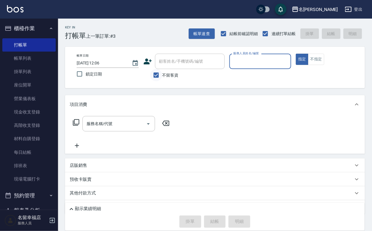
click at [155, 73] on input "不留客資" at bounding box center [156, 75] width 12 height 12
checkbox input "false"
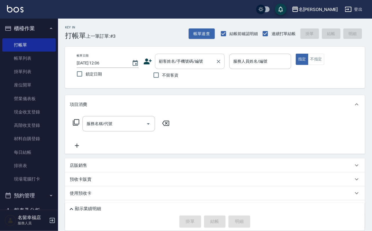
click at [165, 68] on div "顧客姓名/手機號碼/編號" at bounding box center [190, 61] width 70 height 15
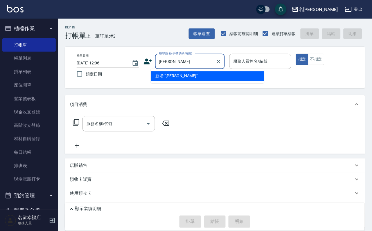
type input "[PERSON_NAME]"
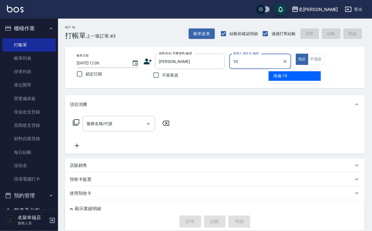
type input "海龜-10"
type button "true"
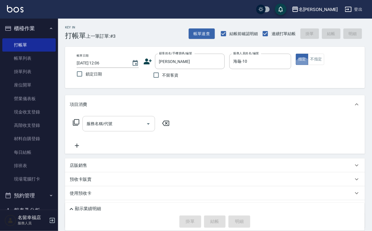
click at [119, 129] on input "服務名稱/代號" at bounding box center [114, 124] width 59 height 10
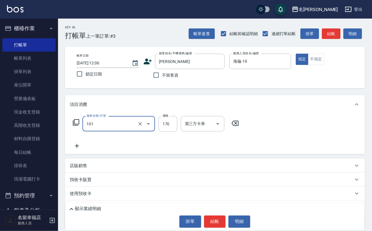
type input "洗髮(101)"
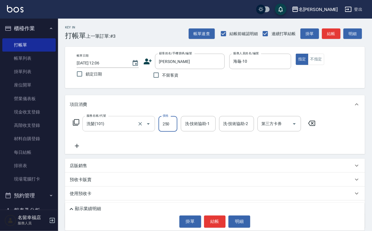
type input "250"
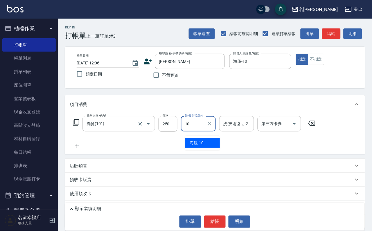
type input "海龜-10"
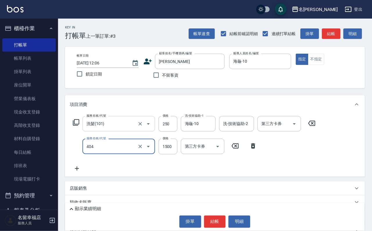
type input "設計染髮(404)"
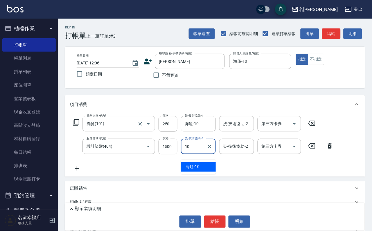
type input "海龜-10"
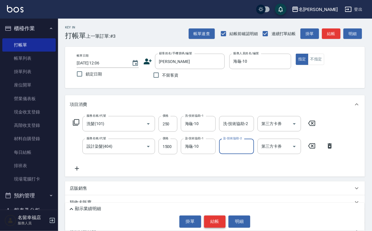
click at [223, 216] on button "結帳" at bounding box center [215, 222] width 22 height 12
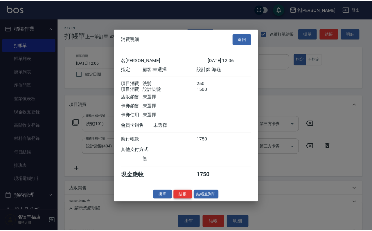
scroll to position [94, 0]
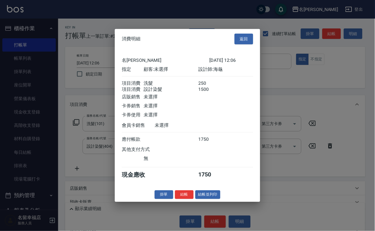
click at [180, 199] on button "結帳" at bounding box center [184, 194] width 19 height 9
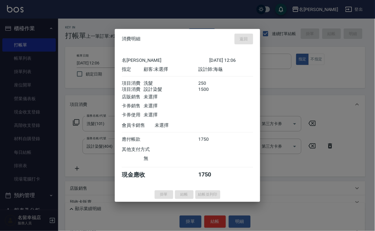
type input "[DATE] 12:12"
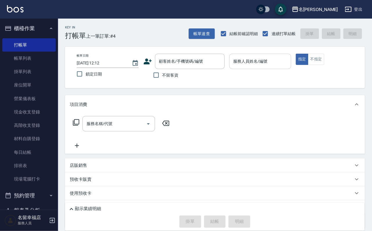
click at [288, 64] on input "服務人員姓名/編號" at bounding box center [260, 61] width 57 height 10
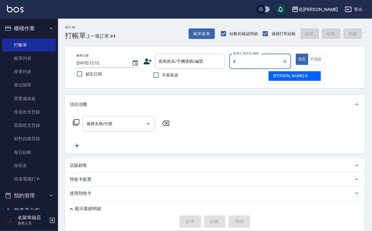
type input "[PERSON_NAME]-8"
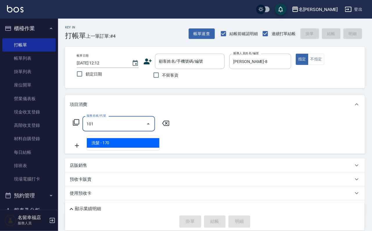
type input "洗髮(101)"
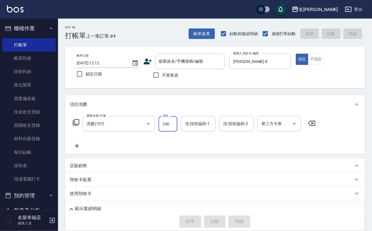
type input "230"
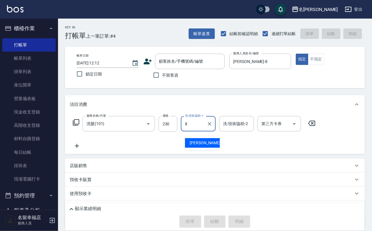
type input "[PERSON_NAME]-8"
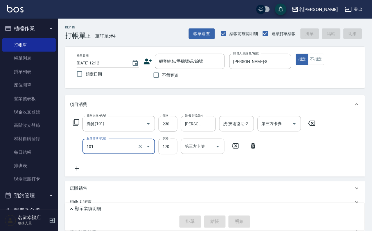
type input "洗髮(101)"
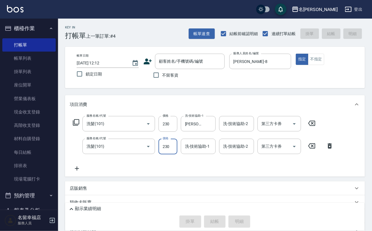
type input "230"
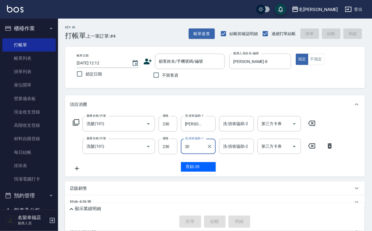
type input "育鋗-20"
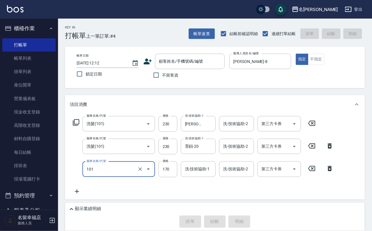
type input "洗髮(101)"
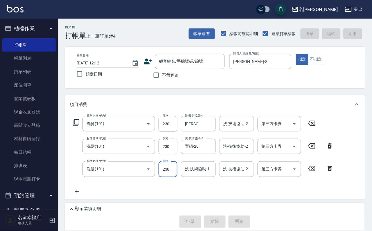
type input "230"
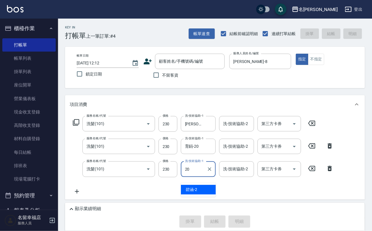
type input "育鋗-20"
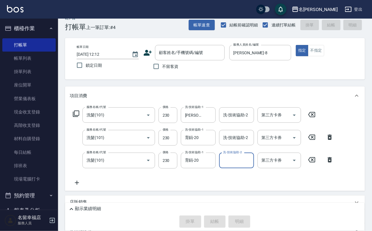
scroll to position [94, 0]
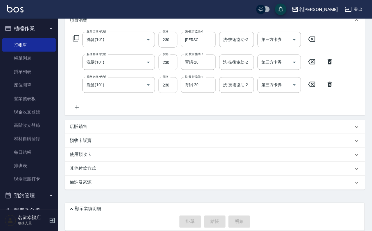
click at [79, 107] on icon at bounding box center [77, 107] width 15 height 7
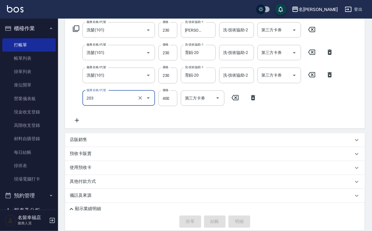
type input "指定單剪(203)"
type input "250"
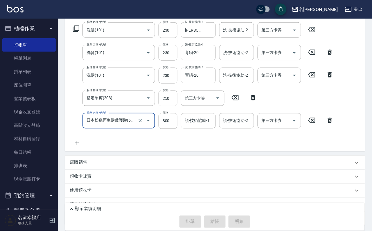
type input "日本松島再生髮敷護髮(506)"
click at [162, 125] on input "800" at bounding box center [168, 121] width 19 height 16
drag, startPoint x: 172, startPoint y: 123, endPoint x: 184, endPoint y: 128, distance: 13.8
click at [173, 122] on input "6408" at bounding box center [168, 121] width 19 height 16
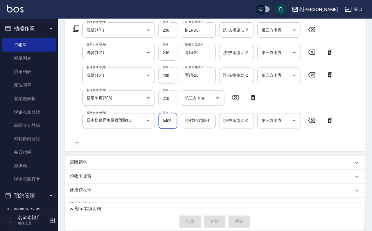
click at [175, 128] on input "6408" at bounding box center [168, 121] width 19 height 16
type input "640"
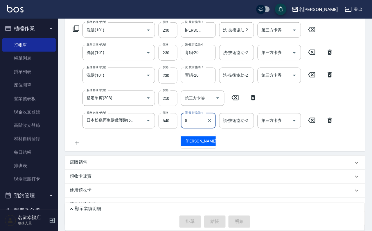
type input "[PERSON_NAME]-8"
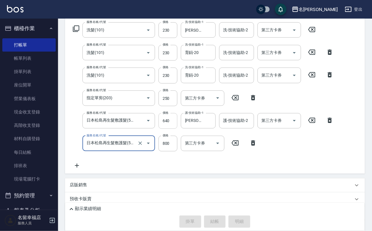
type input "日本松島再生髮敷護髮(506)"
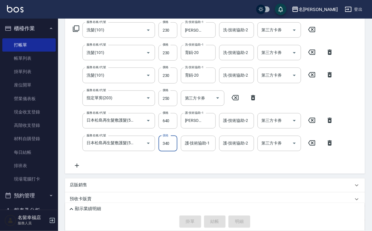
click at [174, 149] on input "340" at bounding box center [168, 144] width 19 height 16
type input "640"
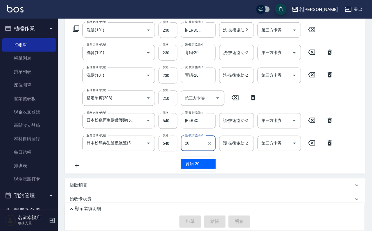
type input "育鋗-20"
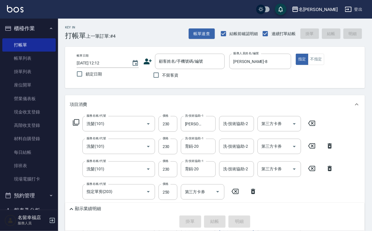
drag, startPoint x: 175, startPoint y: 78, endPoint x: 182, endPoint y: 85, distance: 9.7
click at [177, 81] on label "不留客資" at bounding box center [164, 75] width 28 height 12
click at [162, 81] on input "不留客資" at bounding box center [156, 75] width 12 height 12
checkbox input "true"
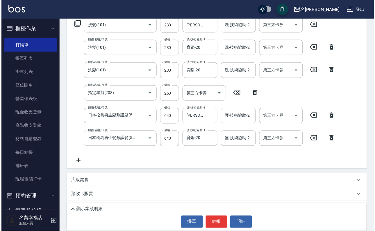
scroll to position [148, 0]
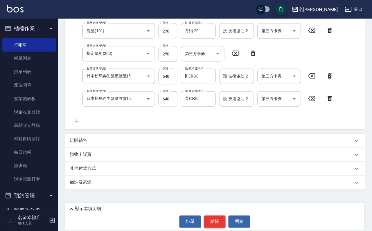
click at [216, 224] on button "結帳" at bounding box center [215, 222] width 22 height 12
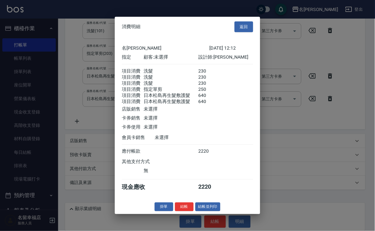
scroll to position [180, 0]
click at [175, 211] on button "結帳" at bounding box center [184, 206] width 19 height 9
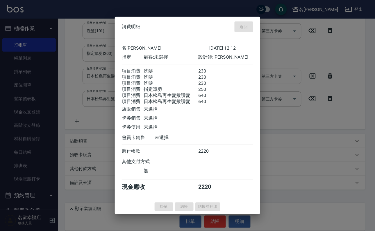
type input "[DATE] 12:22"
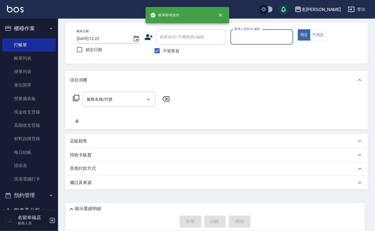
scroll to position [35, 0]
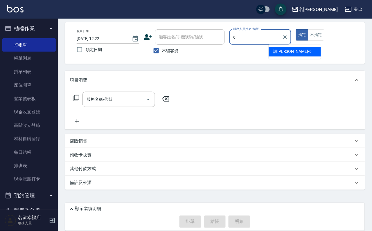
type input "語[PERSON_NAME]-6"
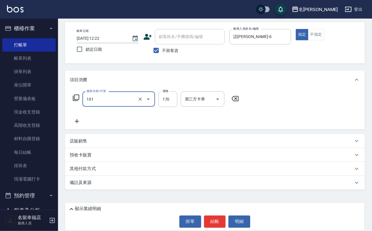
type input "洗髮(101)"
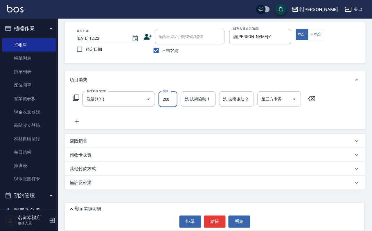
type input "200"
type input "語[PERSON_NAME]-6"
click at [74, 94] on icon at bounding box center [76, 97] width 7 height 7
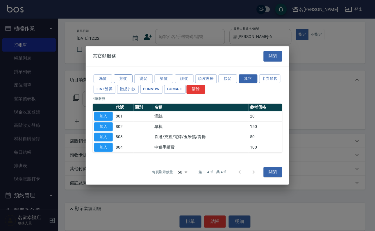
click at [117, 74] on button "剪髮" at bounding box center [123, 78] width 19 height 9
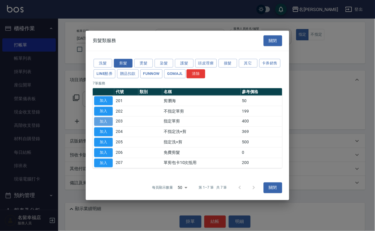
click at [105, 121] on button "加入" at bounding box center [103, 121] width 19 height 9
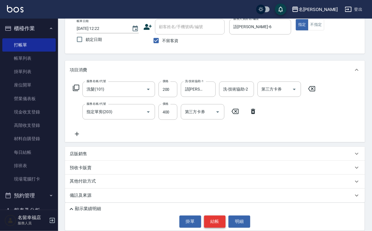
click at [214, 216] on button "結帳" at bounding box center [215, 222] width 22 height 12
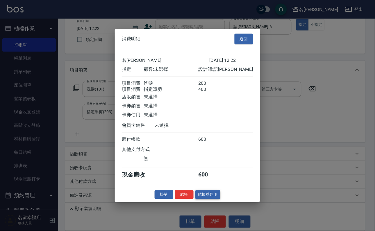
scroll to position [94, 0]
click at [175, 199] on button "結帳" at bounding box center [184, 194] width 19 height 9
type input "[DATE] 12:47"
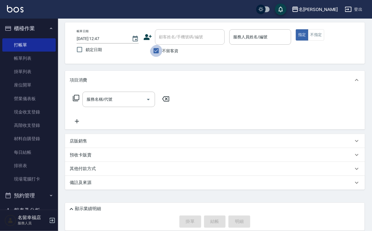
click at [158, 45] on input "不留客資" at bounding box center [156, 51] width 12 height 12
checkbox input "false"
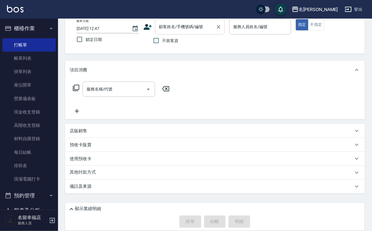
click at [186, 31] on input "顧客姓名/手機號碼/編號" at bounding box center [186, 27] width 56 height 10
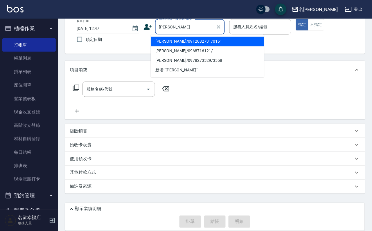
click at [189, 40] on li "[PERSON_NAME]/0912082731/0161" at bounding box center [207, 42] width 113 height 10
type input "[PERSON_NAME]/0912082731/0161"
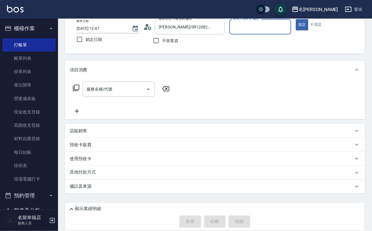
type input "[PERSON_NAME]-2"
click at [143, 30] on icon at bounding box center [147, 27] width 9 height 9
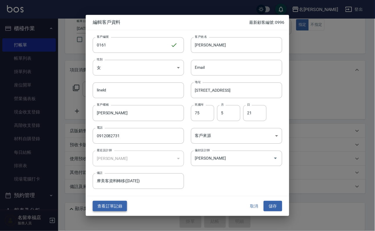
click at [114, 209] on button "查看訂單記錄" at bounding box center [110, 206] width 34 height 11
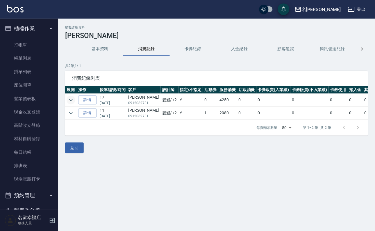
click at [74, 100] on icon "expand row" at bounding box center [70, 100] width 7 height 7
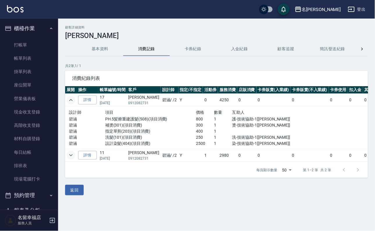
click at [74, 159] on icon "expand row" at bounding box center [70, 155] width 7 height 7
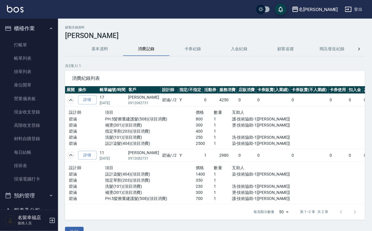
click at [74, 101] on icon "expand row" at bounding box center [70, 100] width 7 height 7
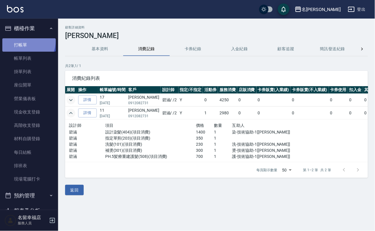
click at [21, 42] on link "打帳單" at bounding box center [28, 44] width 53 height 13
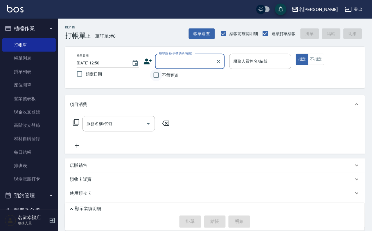
click at [157, 79] on input "不留客資" at bounding box center [156, 75] width 12 height 12
checkbox input "true"
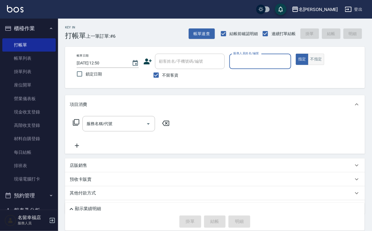
click at [324, 65] on button "不指定" at bounding box center [316, 59] width 16 height 11
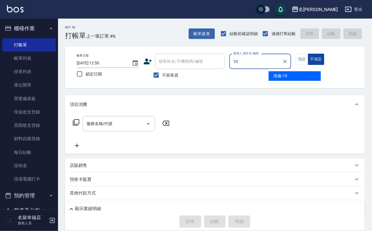
type input "海龜-10"
type button "false"
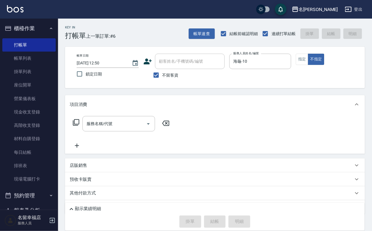
click at [80, 126] on icon at bounding box center [76, 122] width 7 height 7
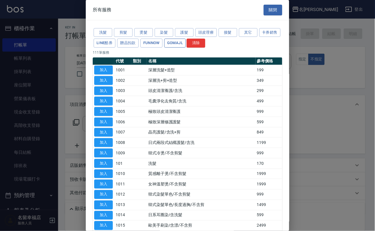
click at [186, 48] on button "GOMAJL" at bounding box center [174, 43] width 21 height 9
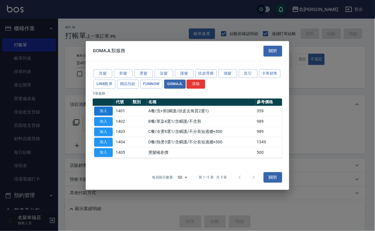
click at [107, 107] on button "加入" at bounding box center [103, 111] width 19 height 9
type input "A餐/洗+剪(瞬護/頭皮去角質2選1)(1401)"
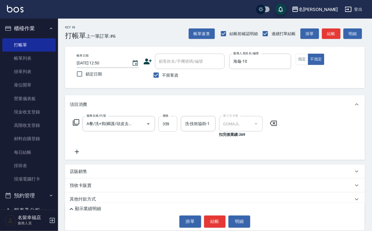
click at [176, 128] on input "359" at bounding box center [168, 124] width 19 height 16
type input "449"
type input "海龜-10"
click at [211, 223] on button "結帳" at bounding box center [215, 222] width 22 height 12
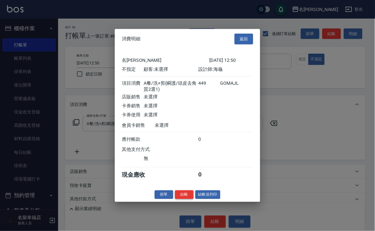
scroll to position [94, 0]
click at [175, 199] on button "結帳" at bounding box center [184, 194] width 19 height 9
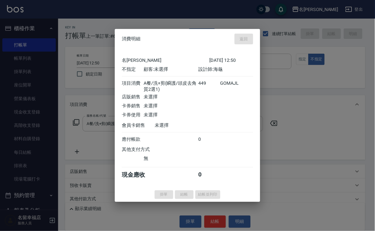
type input "[DATE] 12:56"
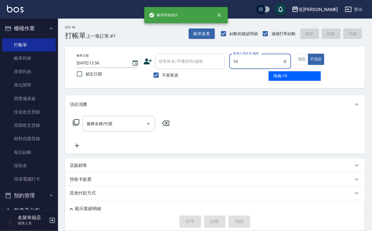
type input "海龜-10"
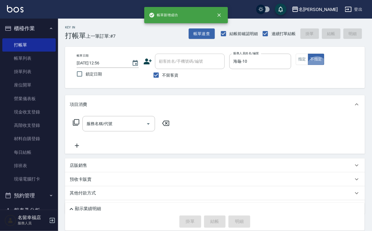
click at [79, 126] on icon at bounding box center [76, 122] width 7 height 7
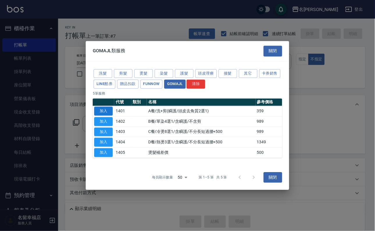
click at [100, 107] on button "加入" at bounding box center [103, 111] width 19 height 9
type input "A餐/洗+剪(瞬護/頭皮去角質2選1)(1401)"
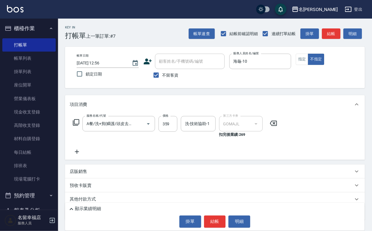
click at [169, 138] on div "價格 359 價格" at bounding box center [168, 126] width 19 height 21
click at [171, 132] on input "359" at bounding box center [168, 124] width 19 height 16
type input "449"
type input "藝馨-24"
click at [217, 225] on button "結帳" at bounding box center [215, 222] width 22 height 12
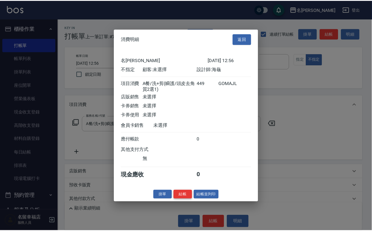
scroll to position [87, 0]
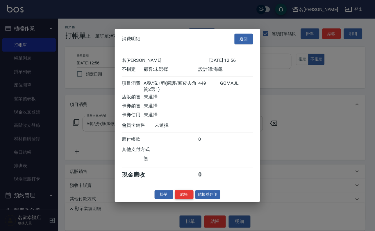
click at [181, 199] on button "結帳" at bounding box center [184, 194] width 19 height 9
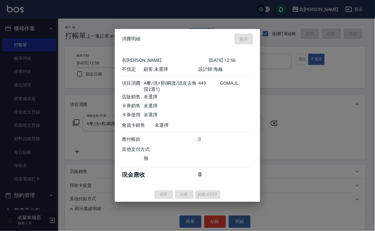
type input "[DATE] 12:57"
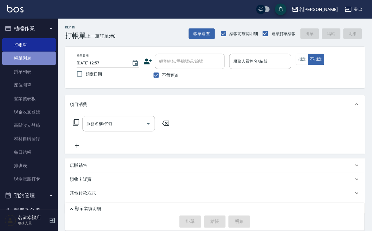
click at [34, 63] on link "帳單列表" at bounding box center [28, 58] width 53 height 13
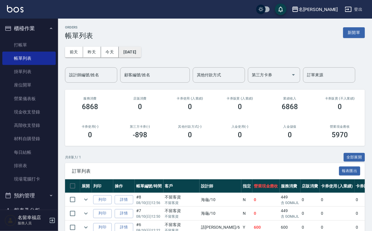
click at [139, 56] on button "[DATE]" at bounding box center [130, 52] width 22 height 11
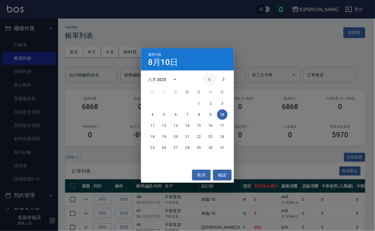
click at [206, 82] on icon "Previous month" at bounding box center [209, 79] width 7 height 7
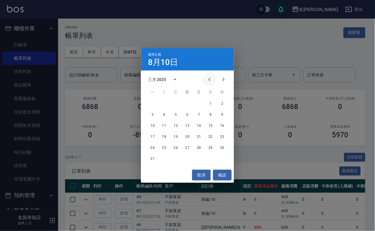
click at [206, 82] on icon "Previous month" at bounding box center [209, 79] width 7 height 7
click at [220, 81] on icon "Next month" at bounding box center [223, 79] width 7 height 7
click at [151, 115] on button "7" at bounding box center [152, 114] width 10 height 10
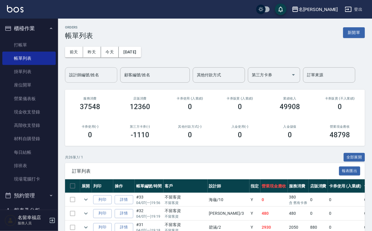
click at [93, 78] on input "設計師編號/姓名" at bounding box center [91, 75] width 47 height 10
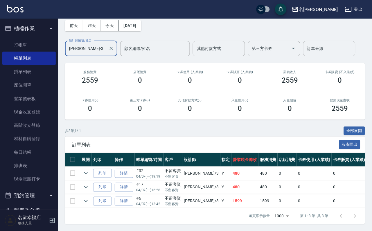
scroll to position [67, 0]
type input "[PERSON_NAME]-3"
click at [89, 198] on icon "expand row" at bounding box center [85, 201] width 7 height 7
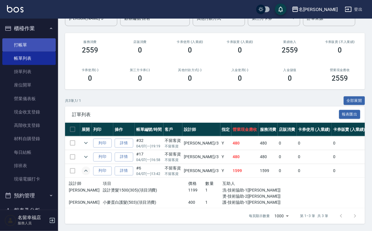
click at [40, 52] on link "打帳單" at bounding box center [28, 44] width 53 height 13
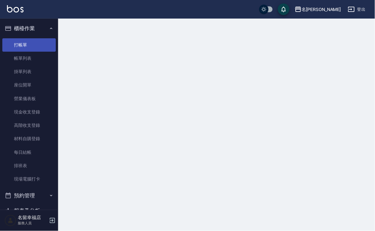
click at [40, 52] on link "打帳單" at bounding box center [28, 44] width 53 height 13
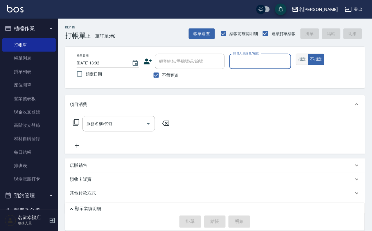
click at [308, 65] on button "指定" at bounding box center [302, 59] width 12 height 11
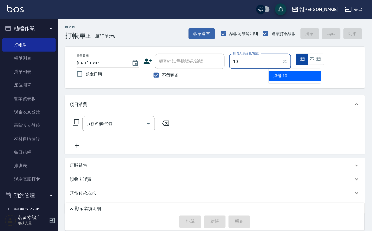
type input "海龜-10"
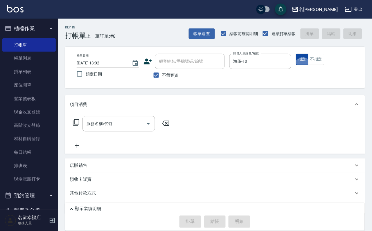
type button "true"
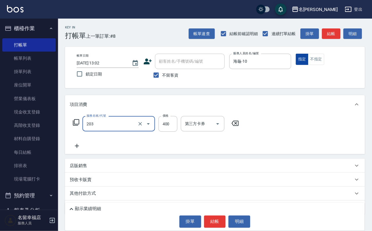
type input "指定單剪(203)"
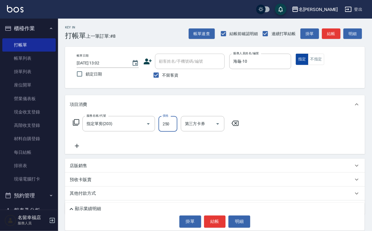
type input "250"
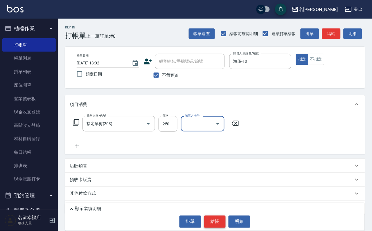
click at [216, 222] on button "結帳" at bounding box center [215, 222] width 22 height 12
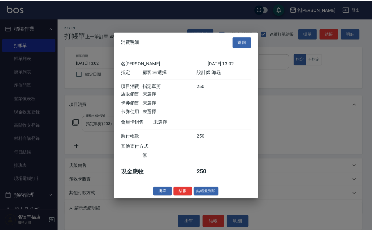
scroll to position [72, 0]
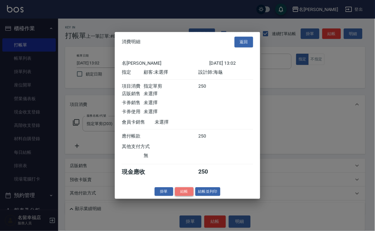
click at [179, 196] on button "結帳" at bounding box center [184, 191] width 19 height 9
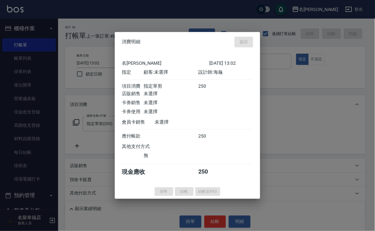
type input "[DATE] 13:17"
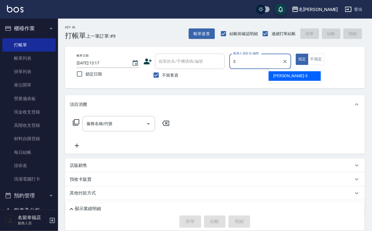
type input "[PERSON_NAME]-3"
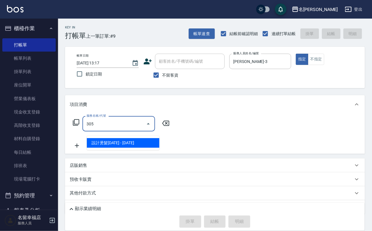
type input "設計燙髮1500(305)"
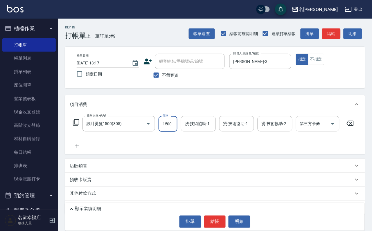
scroll to position [0, 0]
type input "[PERSON_NAME]-3"
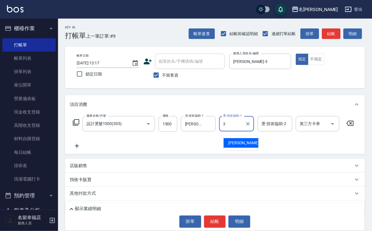
type input "[PERSON_NAME]-3"
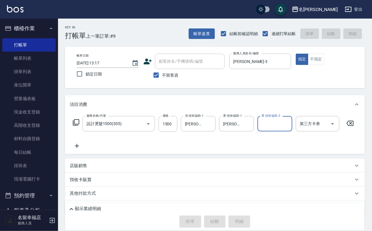
type input "[DATE] 13:22"
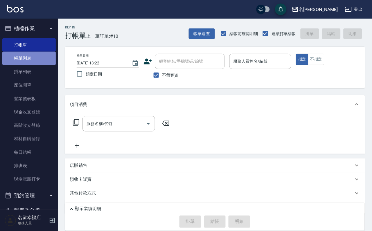
click at [35, 64] on link "帳單列表" at bounding box center [28, 58] width 53 height 13
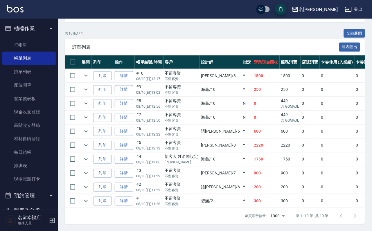
scroll to position [195, 0]
click at [22, 43] on link "打帳單" at bounding box center [28, 44] width 53 height 13
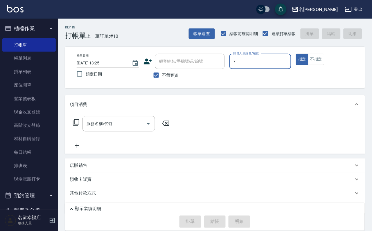
type input "[PERSON_NAME]-7"
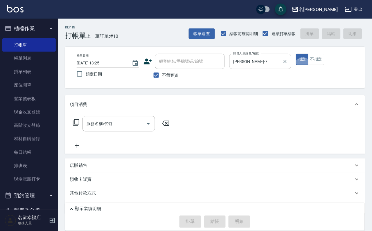
type button "true"
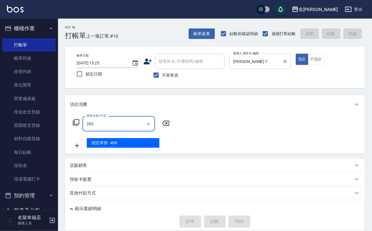
type input "指定單剪(203)"
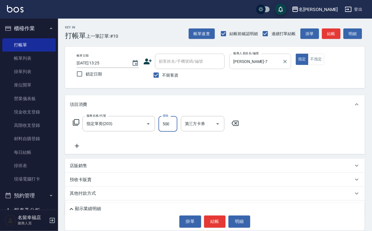
type input "500"
click at [250, 217] on button "明細" at bounding box center [240, 222] width 22 height 12
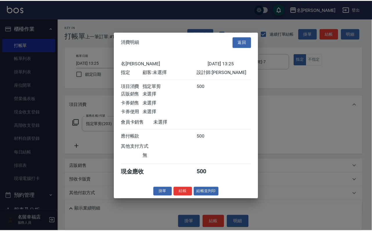
scroll to position [72, 0]
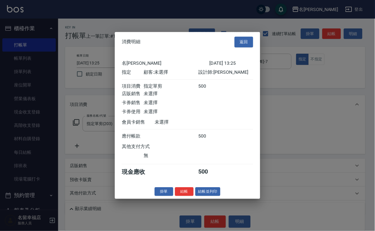
click at [326, 193] on div at bounding box center [187, 115] width 375 height 231
click at [182, 196] on button "結帳" at bounding box center [184, 191] width 19 height 9
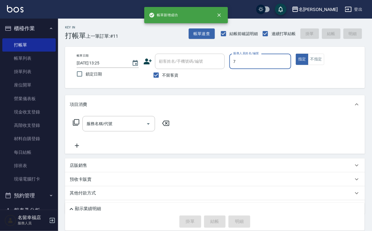
type input "[PERSON_NAME]-7"
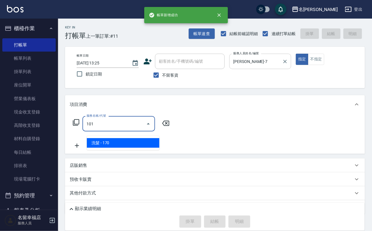
type input "洗髮(101)"
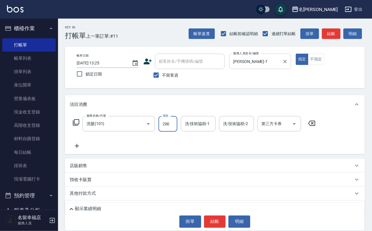
type input "200"
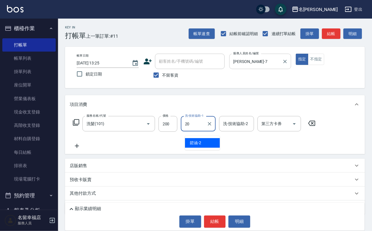
type input "育鋗-20"
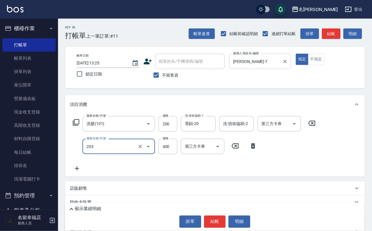
type input "指定單剪(203)"
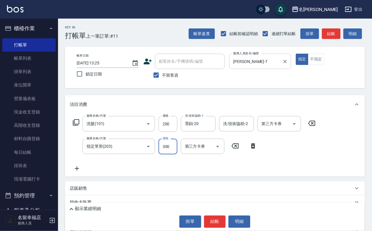
type input "300"
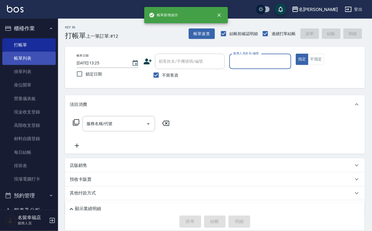
drag, startPoint x: 17, startPoint y: 58, endPoint x: 21, endPoint y: 58, distance: 4.4
click at [17, 58] on link "帳單列表" at bounding box center [28, 58] width 53 height 13
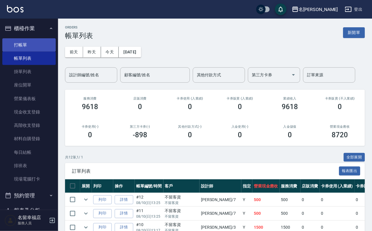
click at [43, 47] on link "打帳單" at bounding box center [28, 44] width 53 height 13
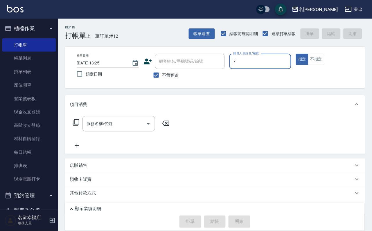
type input "[PERSON_NAME]-7"
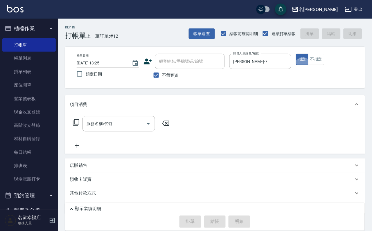
type button "true"
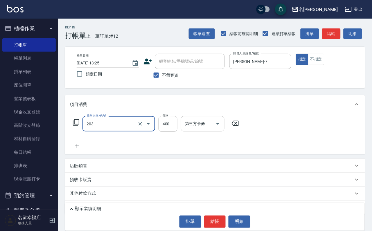
type input "指定單剪(203)"
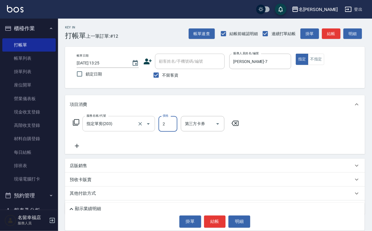
click at [136, 132] on div at bounding box center [144, 123] width 16 height 15
type input "2"
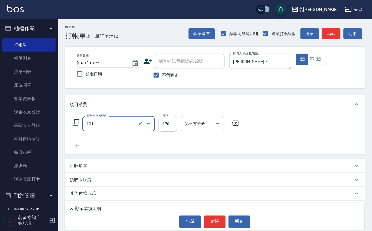
type input "洗髮(101)"
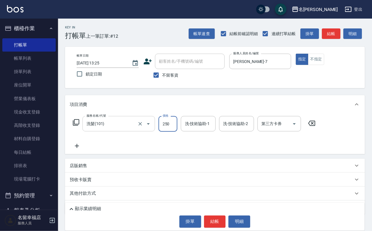
type input "250"
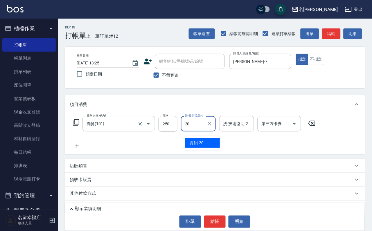
type input "育鋗-20"
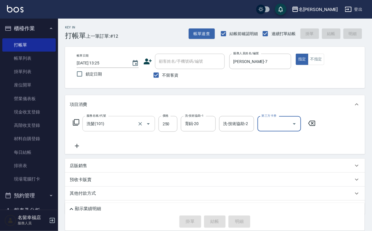
type input "[DATE] 13:26"
